Goal: Transaction & Acquisition: Register for event/course

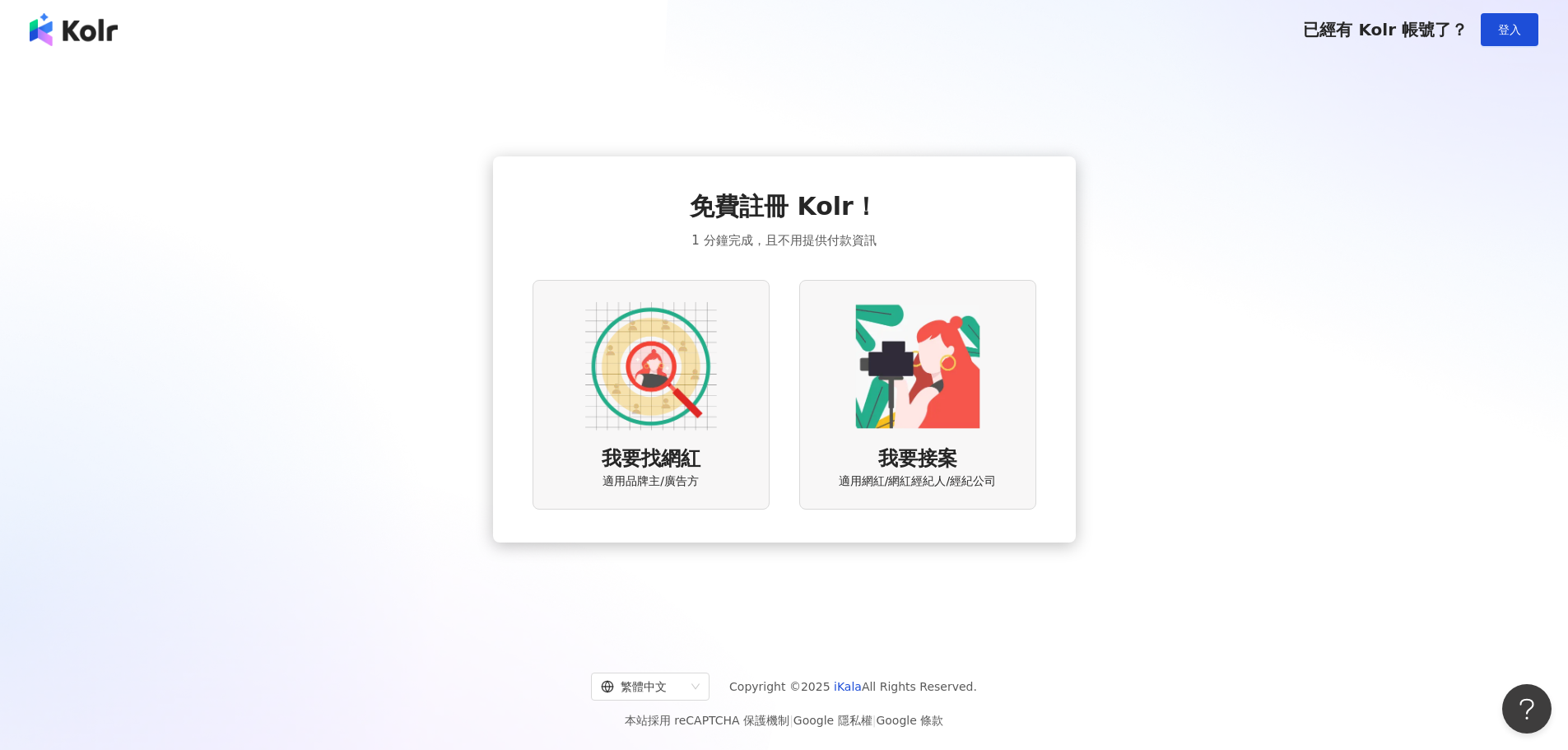
click at [582, 366] on div "我要找網紅 適用品牌主/廣告方" at bounding box center [651, 394] width 237 height 230
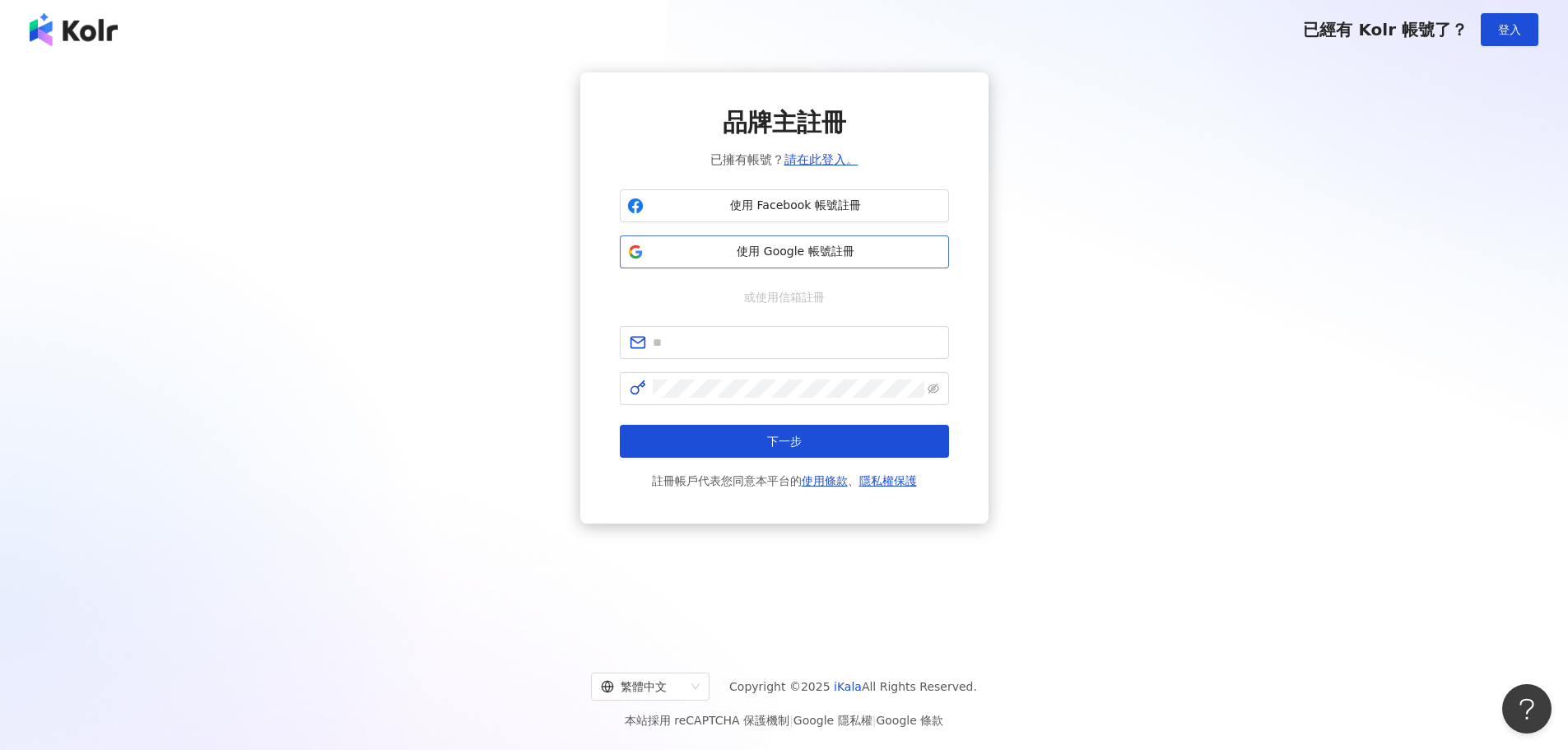
click at [808, 248] on span "使用 Google 帳號註冊" at bounding box center [796, 251] width 292 height 16
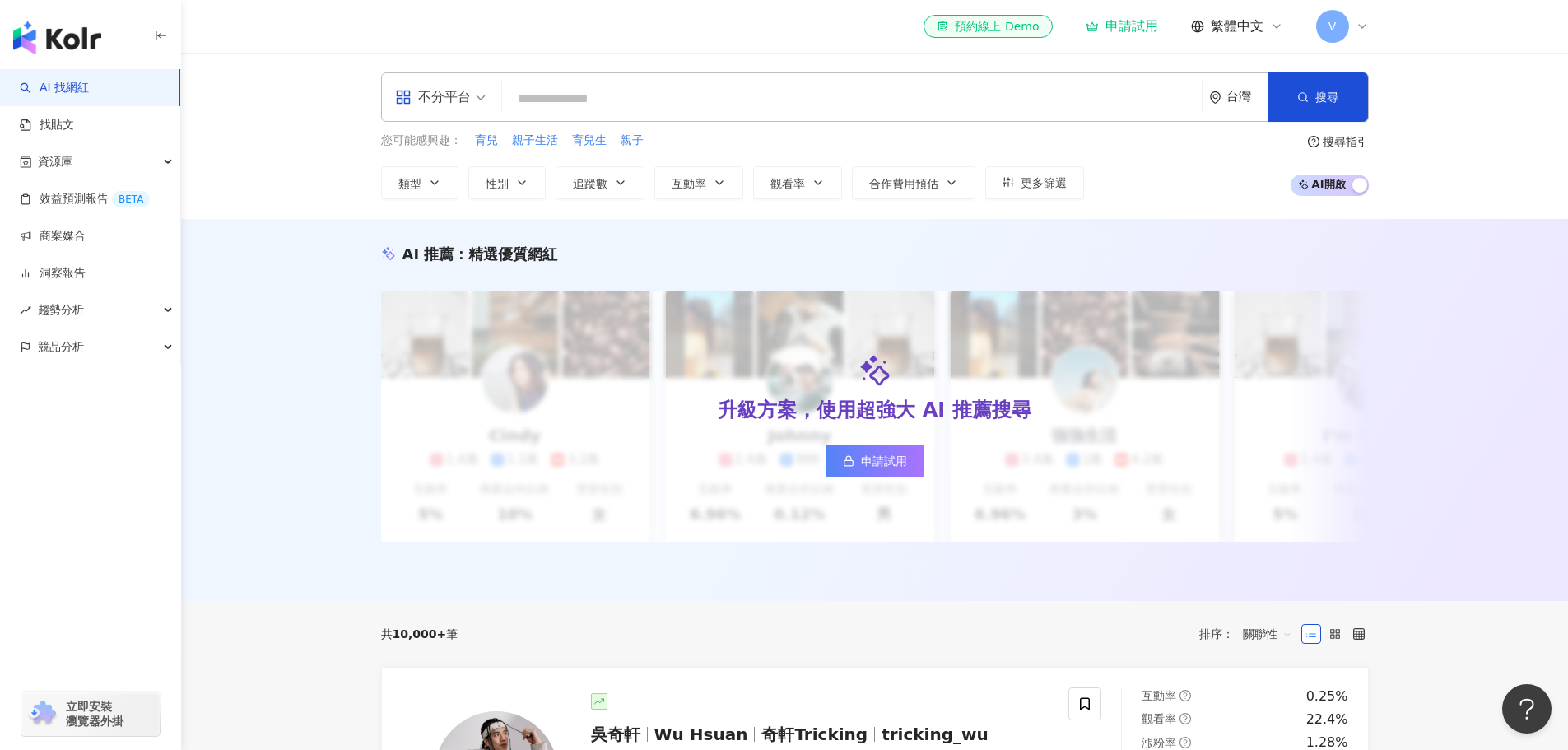
click at [600, 94] on input "search" at bounding box center [852, 98] width 687 height 31
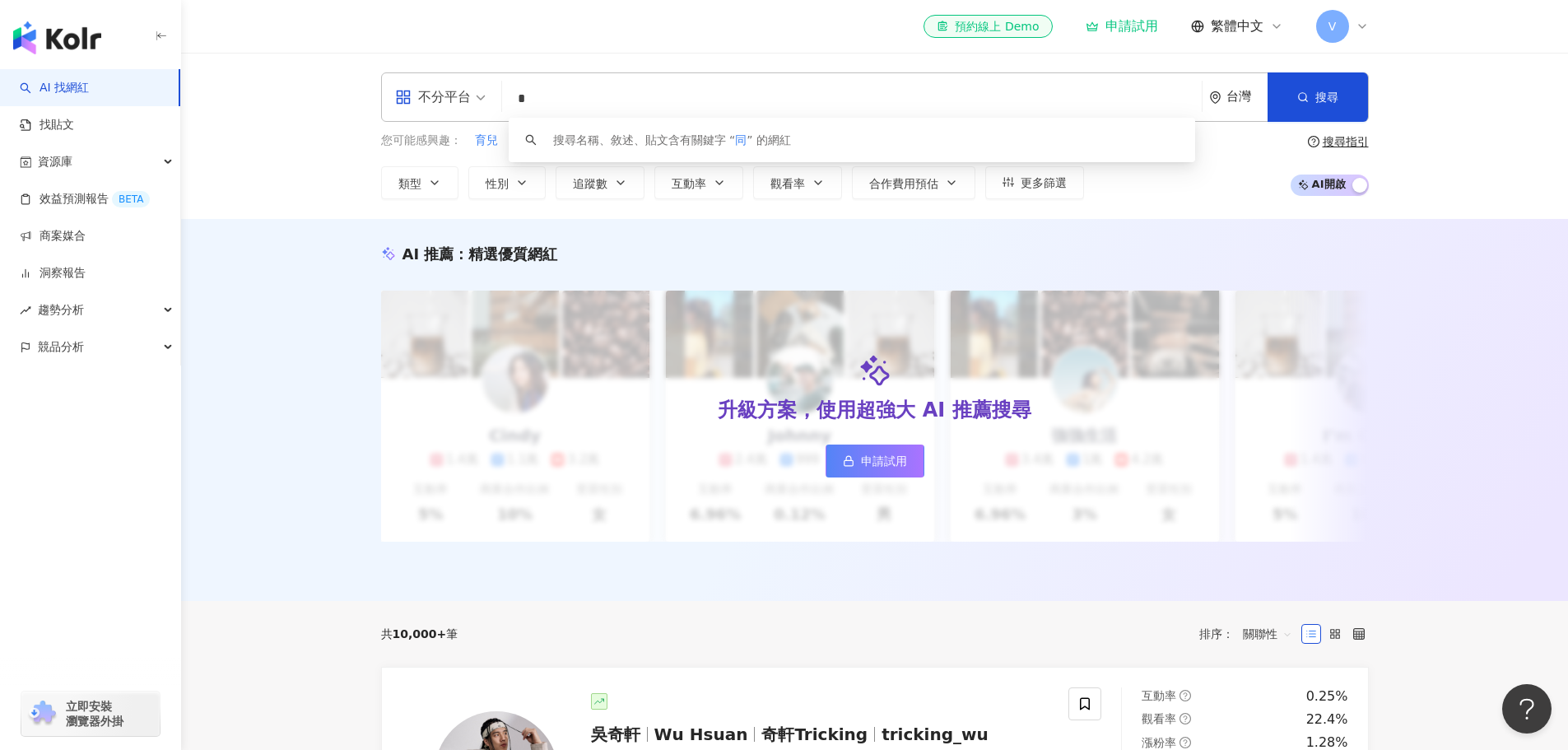
type input "*"
